Goal: Navigation & Orientation: Find specific page/section

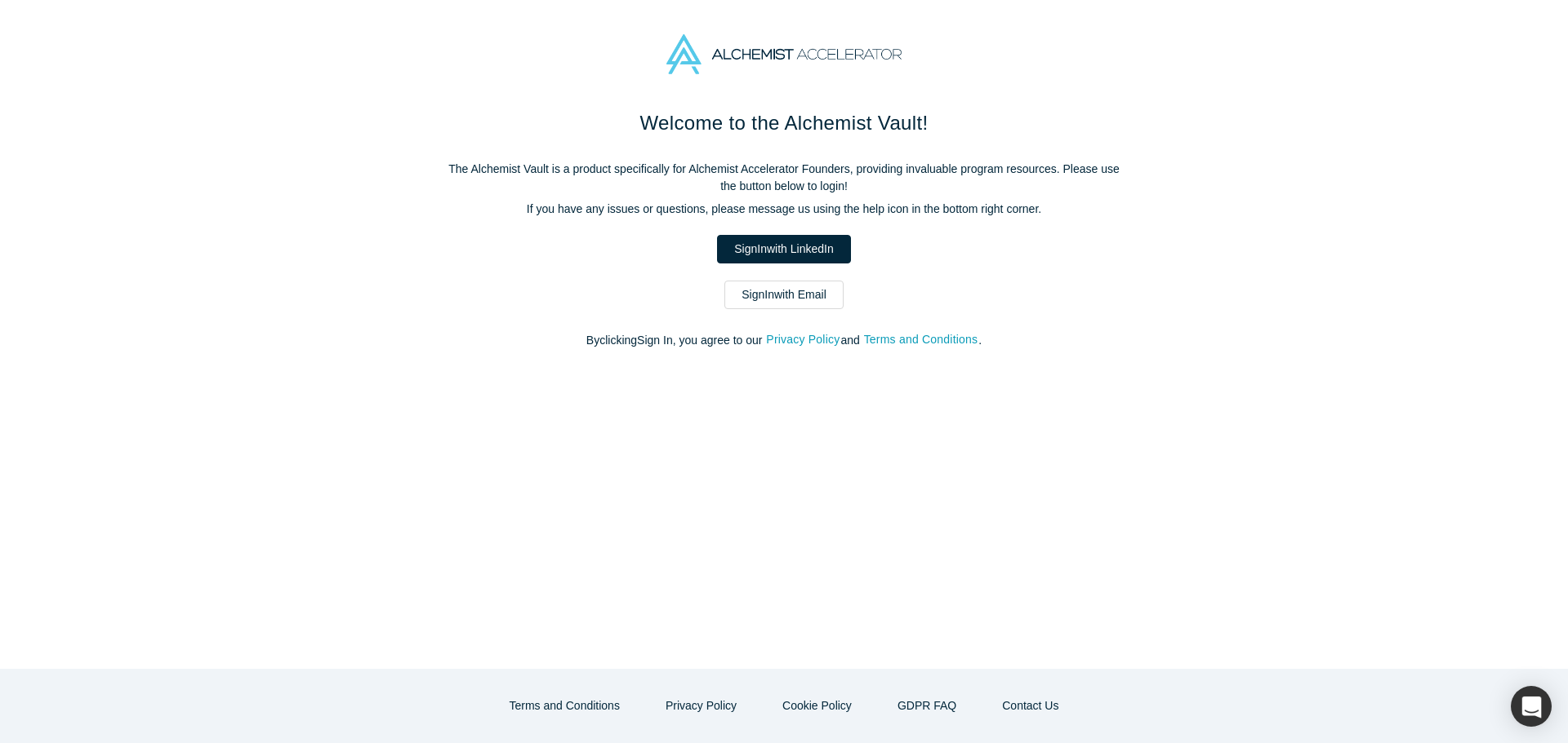
drag, startPoint x: 0, startPoint y: 0, endPoint x: 932, endPoint y: 191, distance: 951.4
click at [796, 256] on link "Sign In with LinkedIn" at bounding box center [784, 249] width 133 height 28
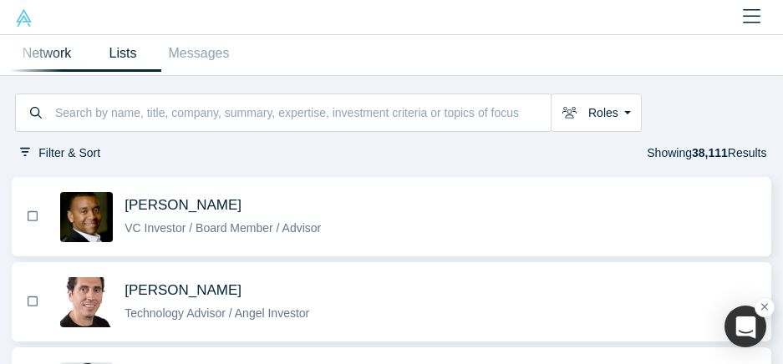
click at [130, 48] on link "Lists" at bounding box center [123, 53] width 76 height 37
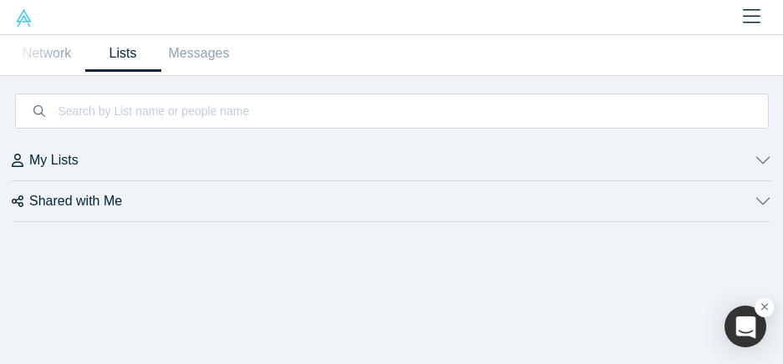
click at [48, 173] on button "My Lists" at bounding box center [392, 160] width 760 height 40
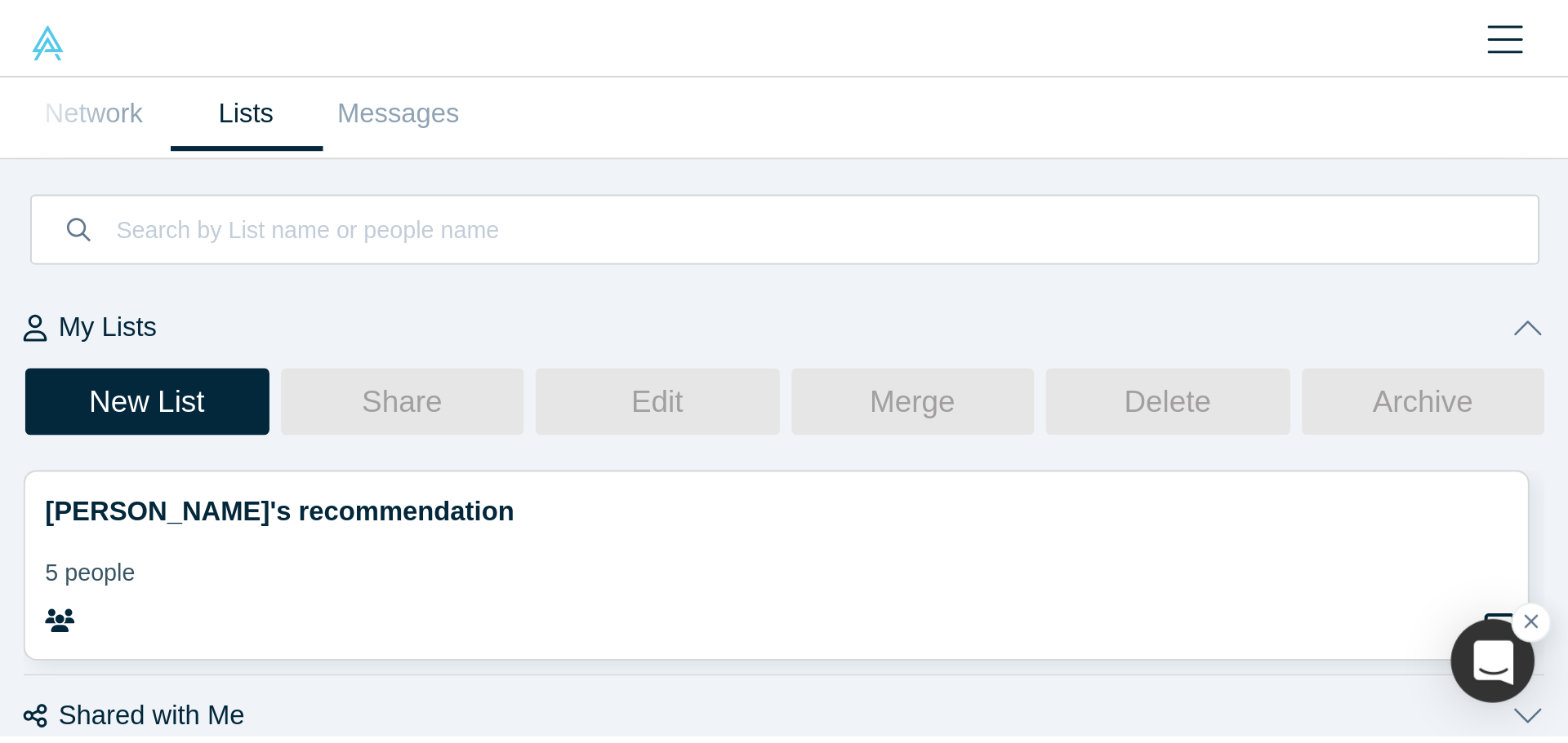
scroll to position [22, 0]
